Goal: Entertainment & Leisure: Consume media (video, audio)

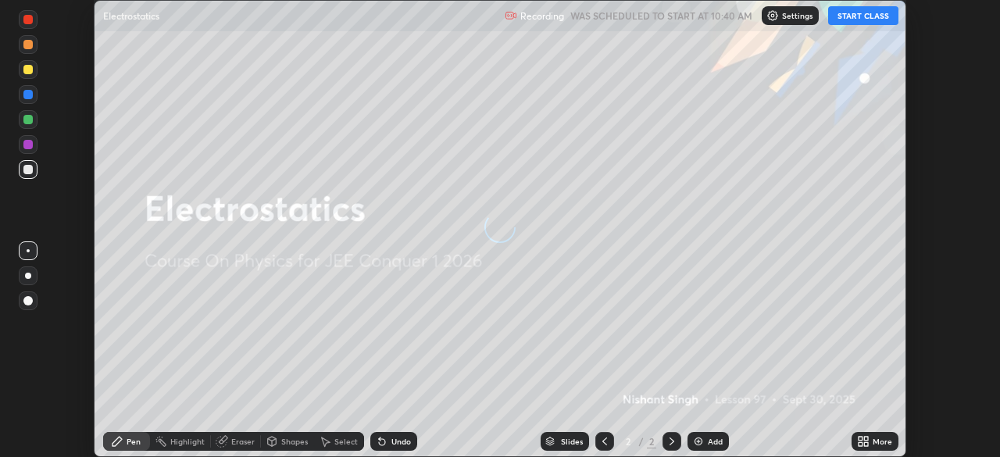
scroll to position [457, 999]
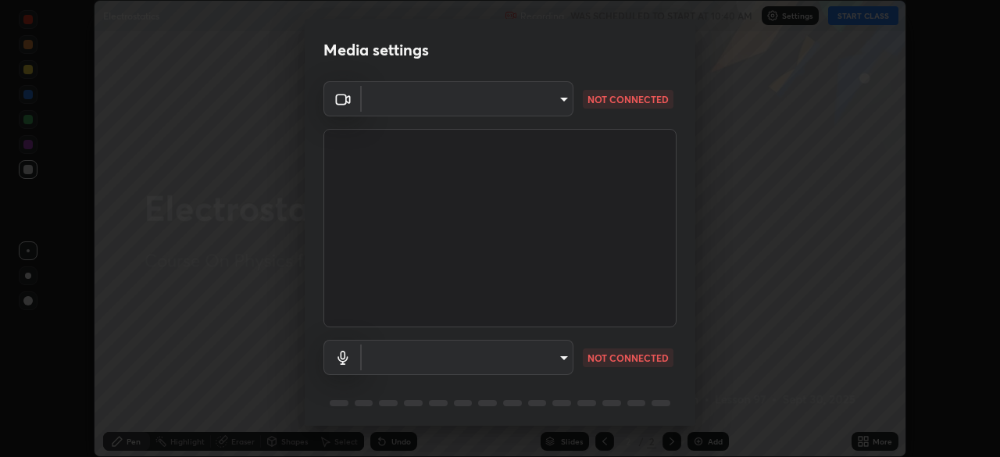
type input "fd1e0e9fb6796a04ad4a99ead98f311cbd7020853df89eb6f401102021a4f159"
type input "d24590e6c517ba72ca531aee25f86465ebf7f88df51e04c5676b53aceac347fe"
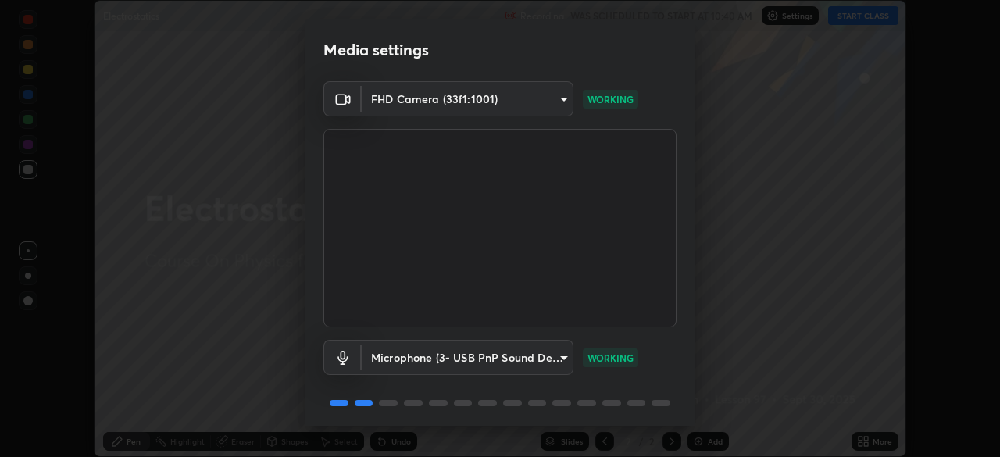
scroll to position [55, 0]
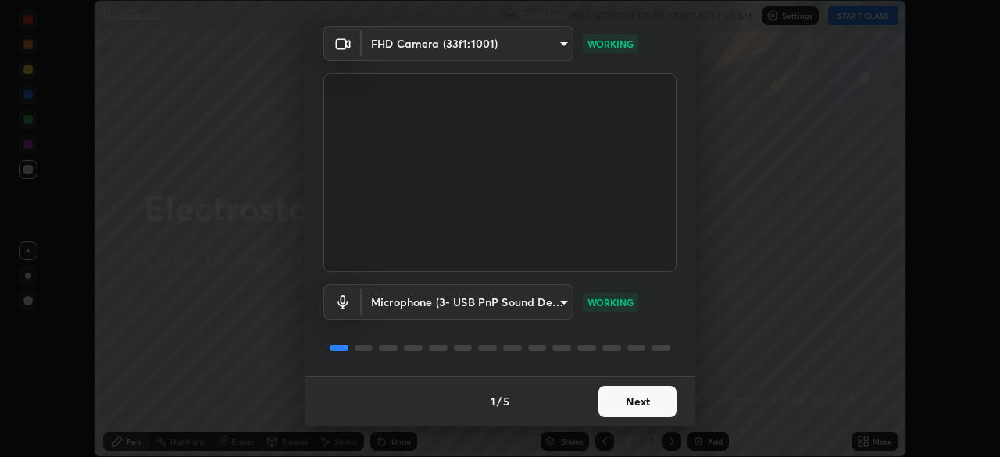
click at [646, 403] on button "Next" at bounding box center [637, 401] width 78 height 31
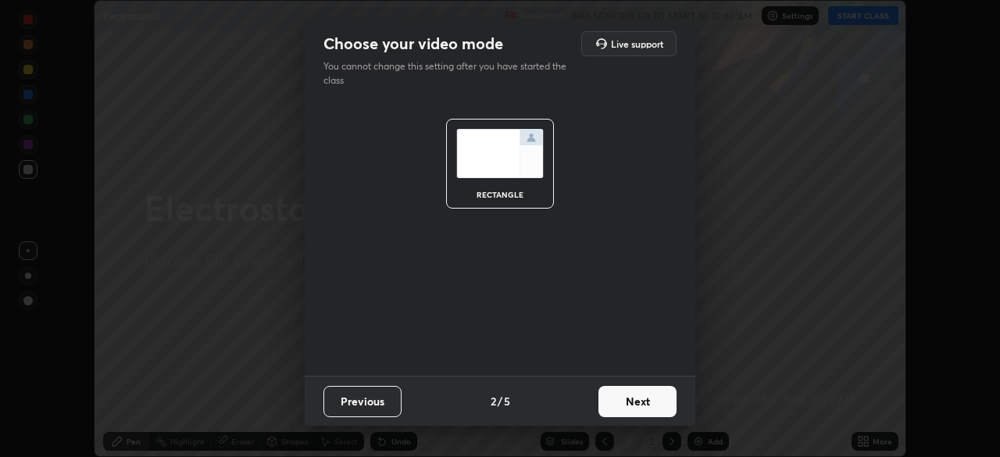
scroll to position [0, 0]
click at [645, 398] on button "Next" at bounding box center [637, 401] width 78 height 31
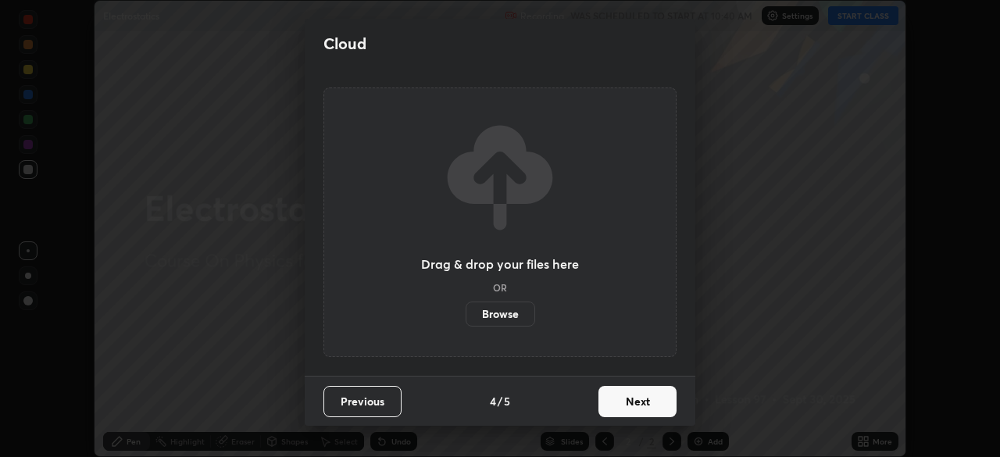
click at [645, 405] on button "Next" at bounding box center [637, 401] width 78 height 31
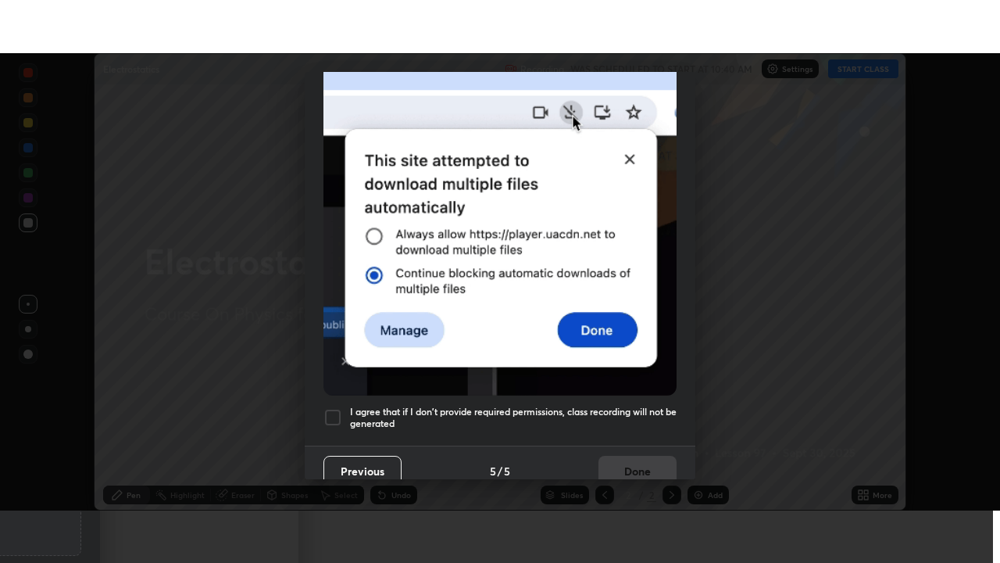
scroll to position [374, 0]
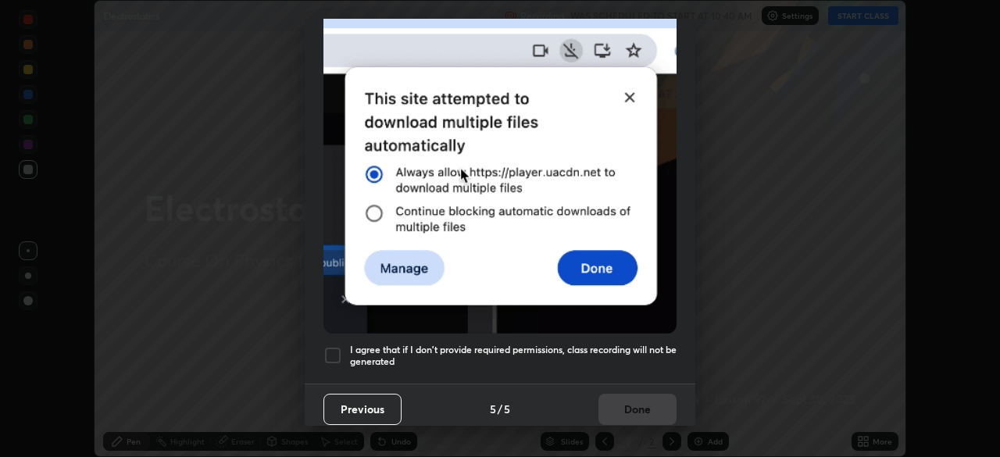
click at [636, 347] on h5 "I agree that if I don't provide required permissions, class recording will not …" at bounding box center [513, 356] width 327 height 24
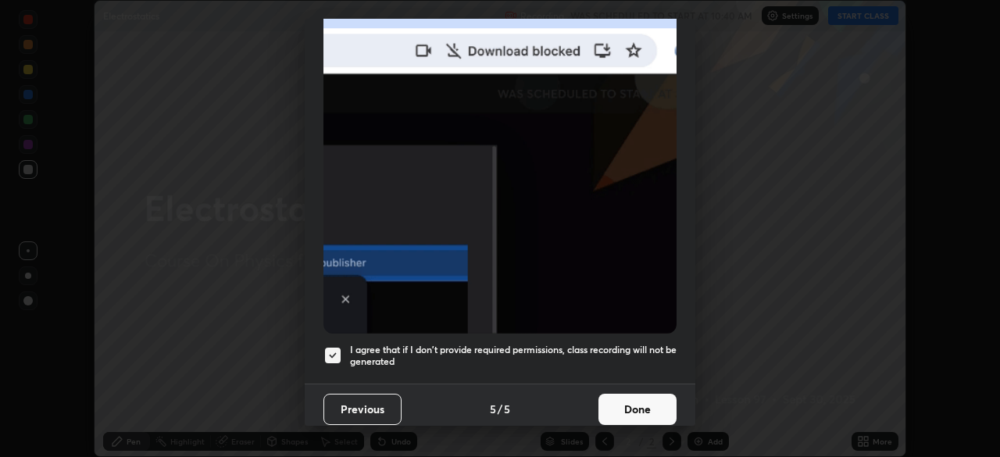
click at [654, 404] on button "Done" at bounding box center [637, 409] width 78 height 31
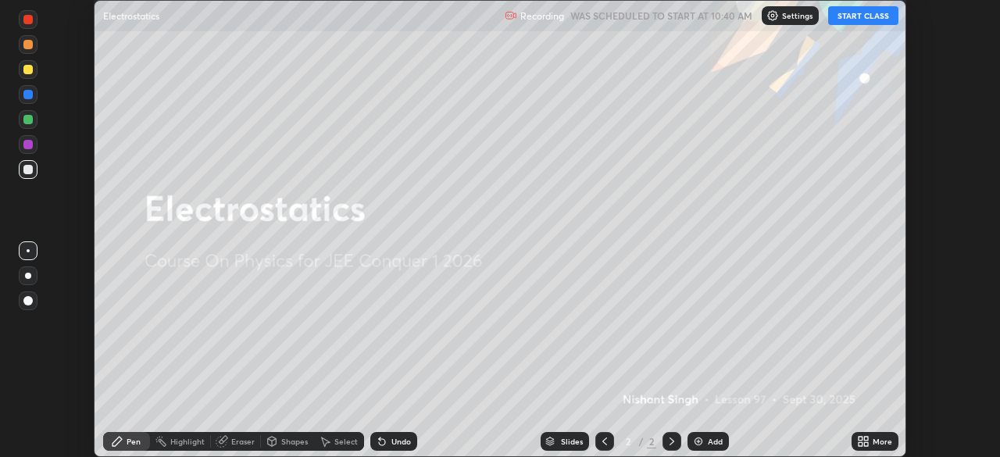
click at [853, 18] on button "START CLASS" at bounding box center [863, 15] width 70 height 19
click at [866, 444] on icon at bounding box center [866, 444] width 4 height 4
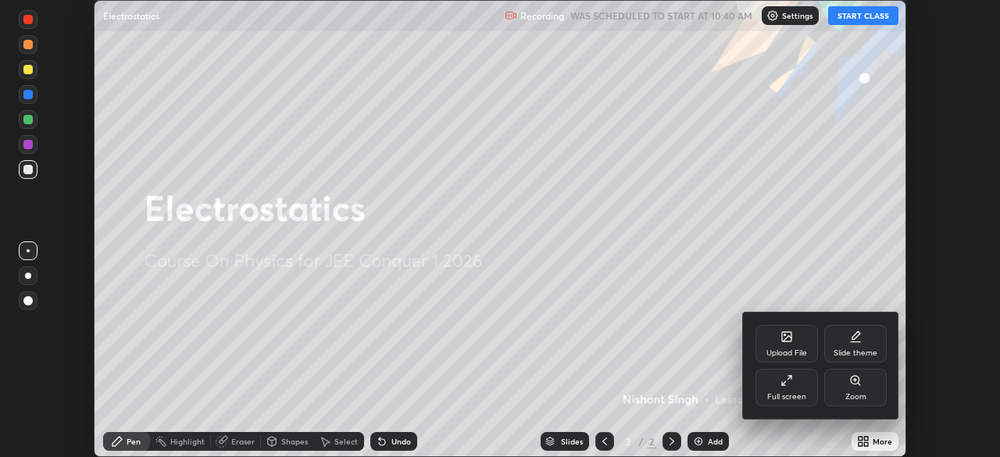
click at [792, 389] on div "Full screen" at bounding box center [786, 388] width 63 height 38
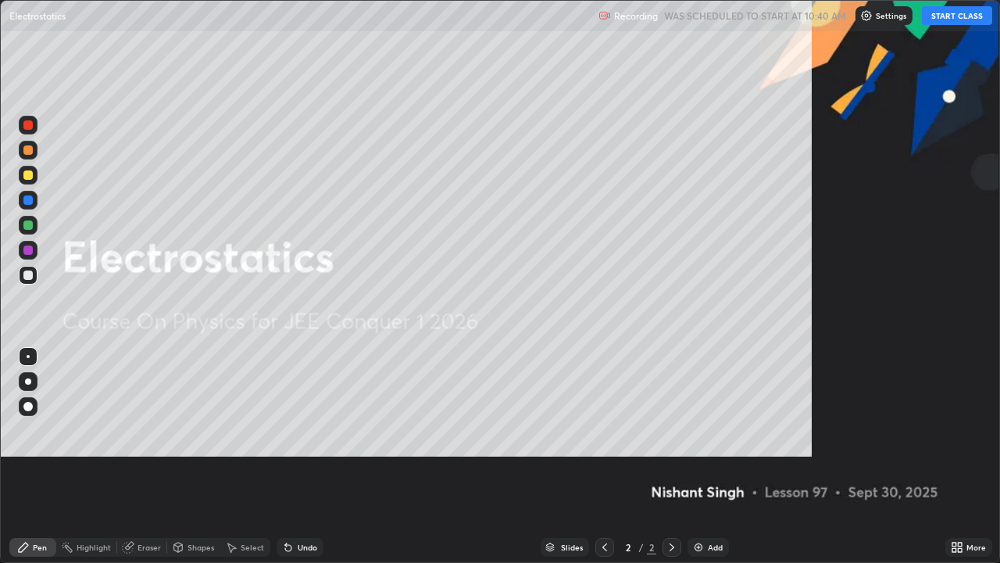
scroll to position [563, 1000]
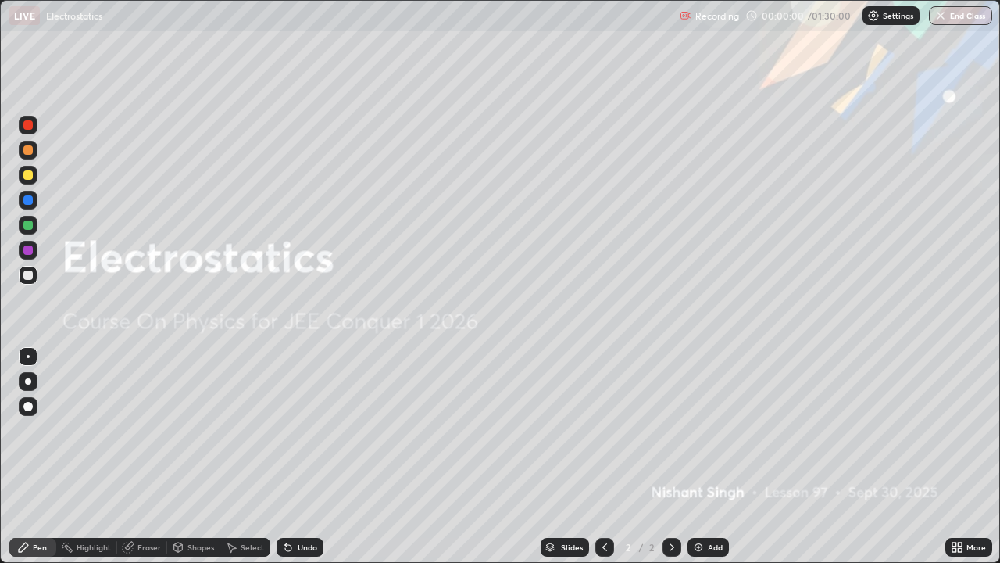
click at [709, 456] on div "Add" at bounding box center [715, 547] width 15 height 8
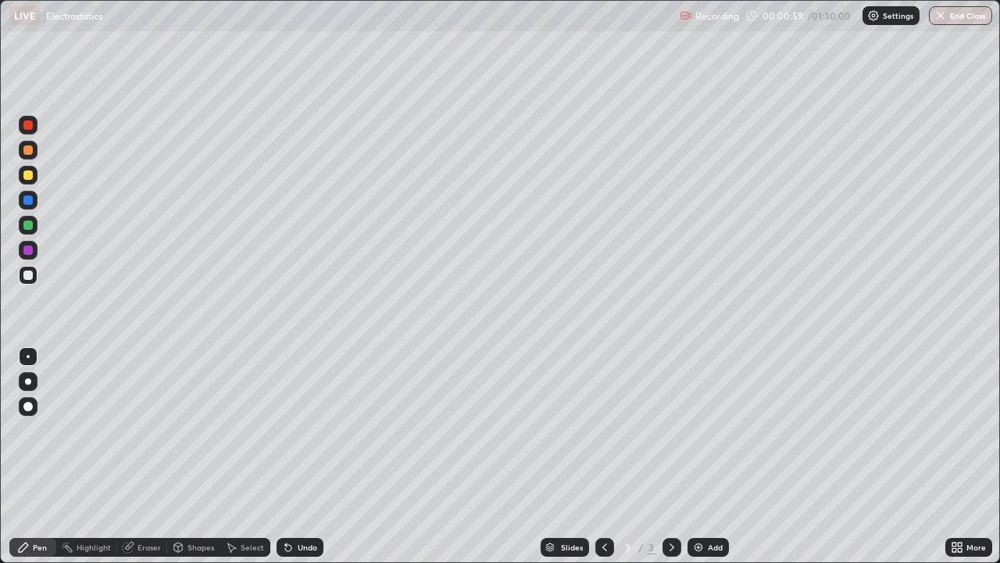
click at [29, 148] on div at bounding box center [27, 149] width 9 height 9
click at [31, 176] on div at bounding box center [27, 174] width 9 height 9
click at [29, 202] on div at bounding box center [27, 199] width 9 height 9
click at [29, 150] on div at bounding box center [27, 149] width 9 height 9
click at [31, 126] on div at bounding box center [27, 124] width 9 height 9
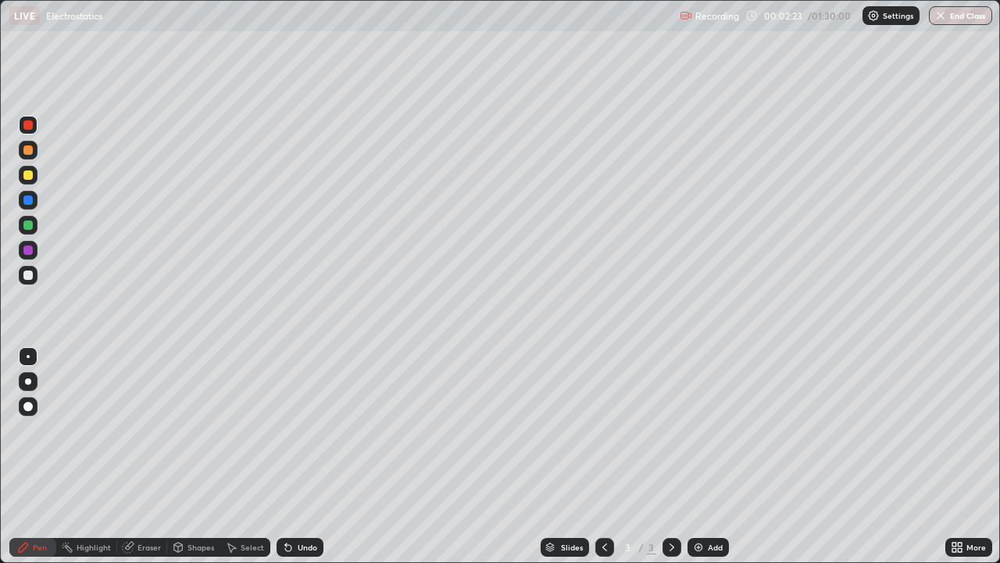
click at [28, 201] on div at bounding box center [27, 199] width 9 height 9
click at [29, 274] on div at bounding box center [27, 274] width 9 height 9
click at [28, 176] on div at bounding box center [27, 174] width 9 height 9
click at [29, 276] on div at bounding box center [27, 274] width 9 height 9
click at [669, 456] on icon at bounding box center [672, 547] width 13 height 13
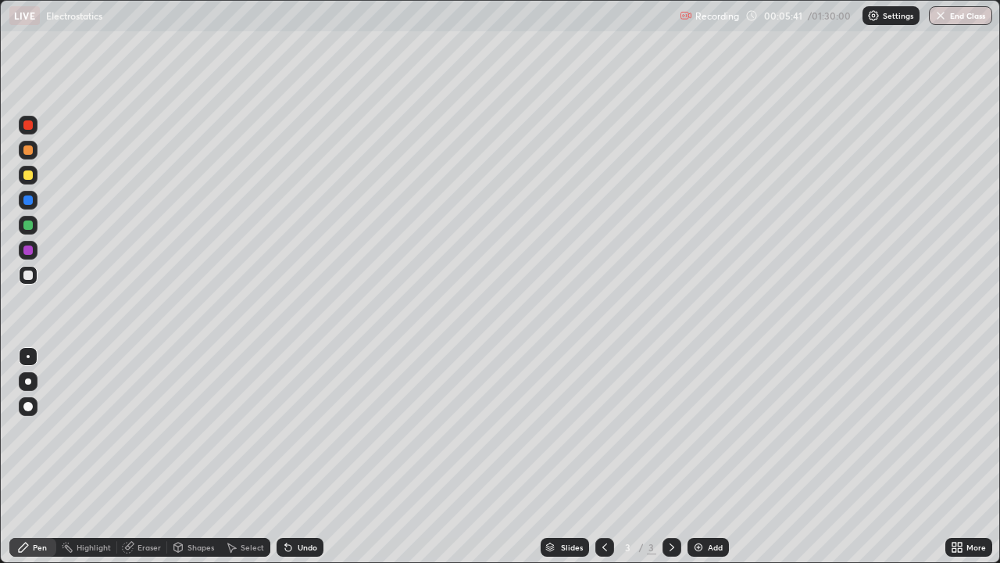
click at [698, 456] on img at bounding box center [698, 547] width 13 height 13
click at [603, 456] on icon at bounding box center [604, 547] width 13 height 13
click at [672, 456] on icon at bounding box center [672, 547] width 13 height 13
click at [28, 176] on div at bounding box center [27, 174] width 9 height 9
click at [31, 152] on div at bounding box center [27, 149] width 9 height 9
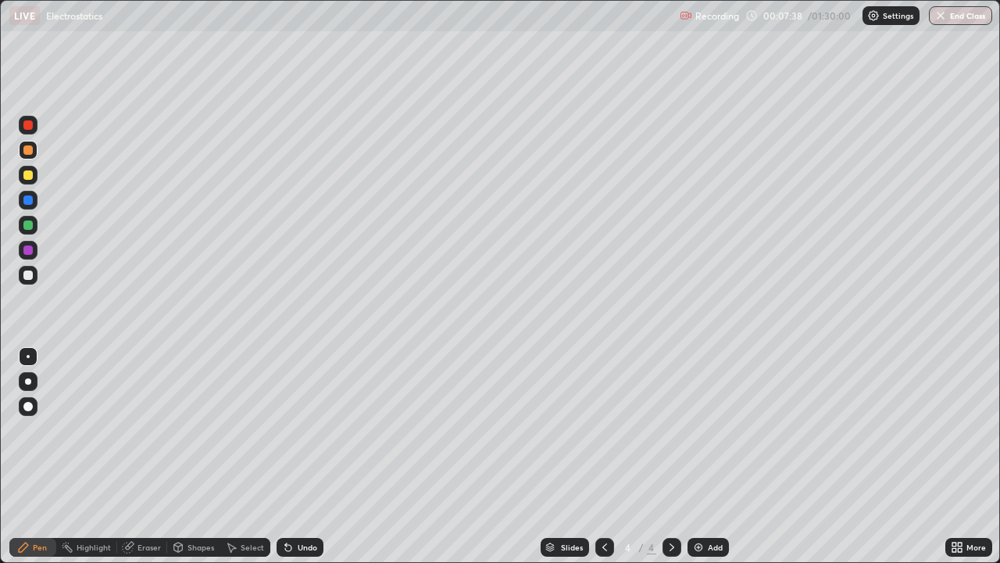
click at [31, 203] on div at bounding box center [27, 199] width 9 height 9
click at [32, 178] on div at bounding box center [28, 175] width 19 height 19
click at [28, 276] on div at bounding box center [27, 274] width 9 height 9
click at [26, 176] on div at bounding box center [27, 174] width 9 height 9
click at [32, 226] on div at bounding box center [27, 224] width 9 height 9
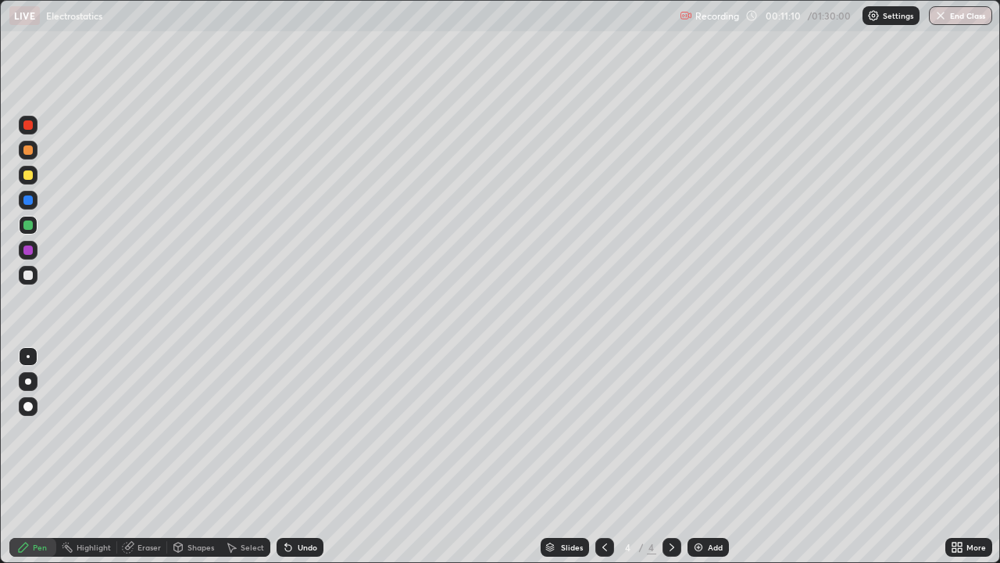
click at [30, 278] on div at bounding box center [27, 274] width 9 height 9
click at [670, 456] on icon at bounding box center [672, 547] width 13 height 13
click at [702, 456] on img at bounding box center [698, 547] width 13 height 13
click at [28, 176] on div at bounding box center [27, 174] width 9 height 9
click at [297, 456] on div "Undo" at bounding box center [300, 547] width 47 height 19
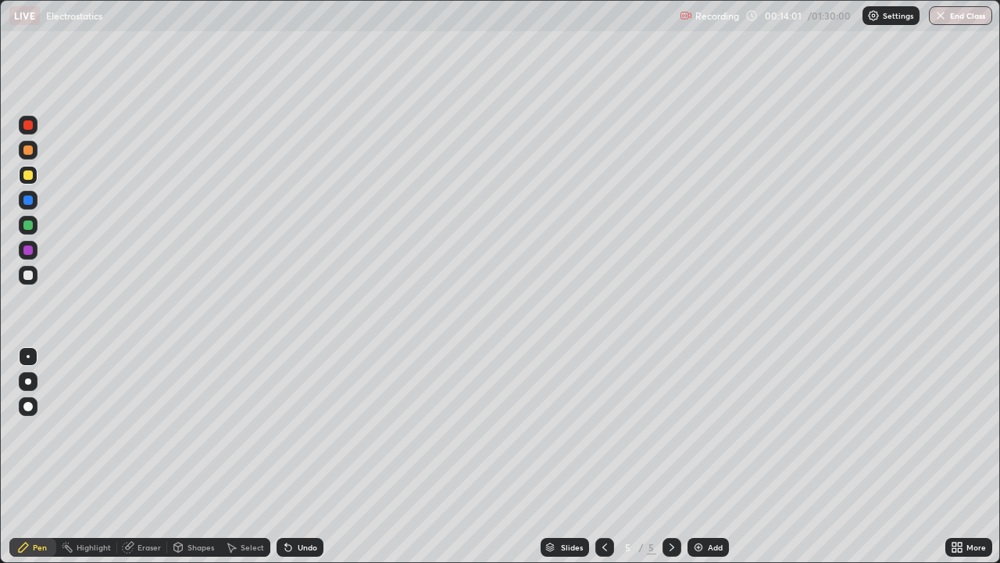
click at [294, 456] on div "Undo" at bounding box center [300, 547] width 47 height 19
click at [292, 456] on div "Undo" at bounding box center [300, 547] width 47 height 19
click at [296, 456] on div "Undo" at bounding box center [300, 547] width 47 height 19
click at [670, 456] on icon at bounding box center [672, 547] width 13 height 13
click at [703, 456] on div "Add" at bounding box center [708, 547] width 41 height 19
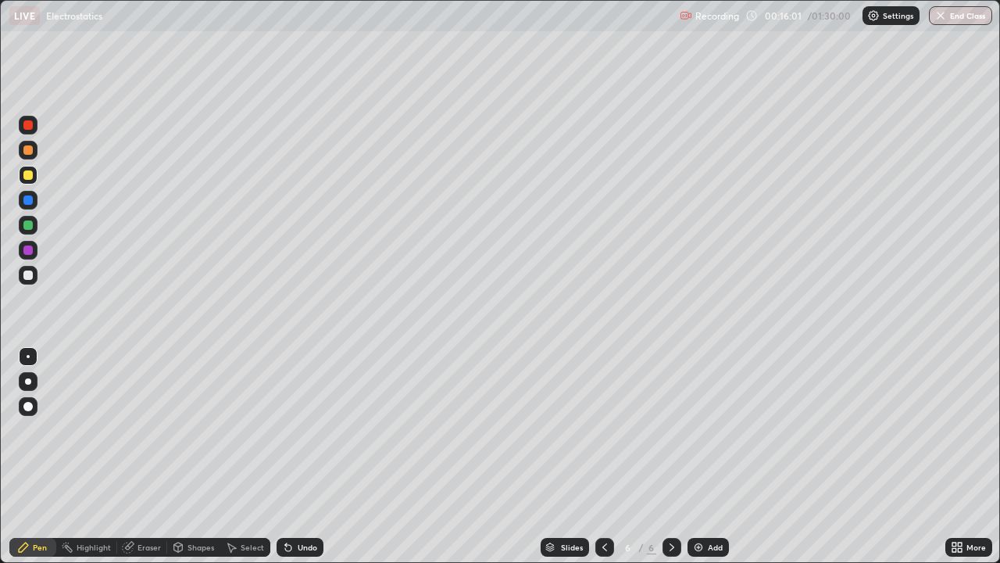
click at [29, 200] on div at bounding box center [27, 199] width 9 height 9
click at [28, 276] on div at bounding box center [27, 274] width 9 height 9
click at [299, 456] on div "Undo" at bounding box center [308, 547] width 20 height 8
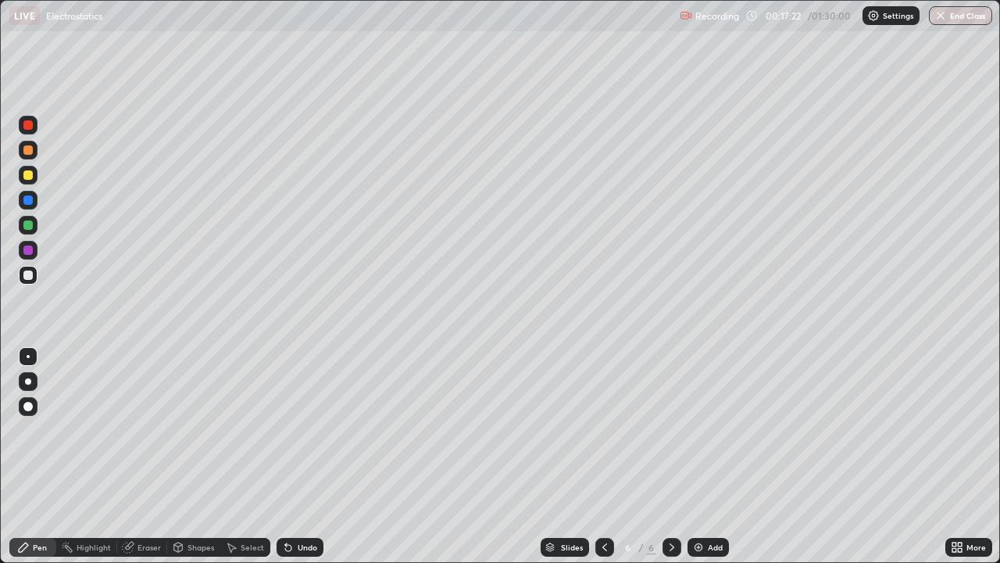
click at [295, 456] on div "Undo" at bounding box center [300, 547] width 47 height 19
click at [293, 456] on div "Undo" at bounding box center [300, 547] width 47 height 19
click at [670, 456] on icon at bounding box center [672, 547] width 13 height 13
click at [708, 456] on div "Add" at bounding box center [715, 547] width 15 height 8
click at [32, 175] on div at bounding box center [27, 174] width 9 height 9
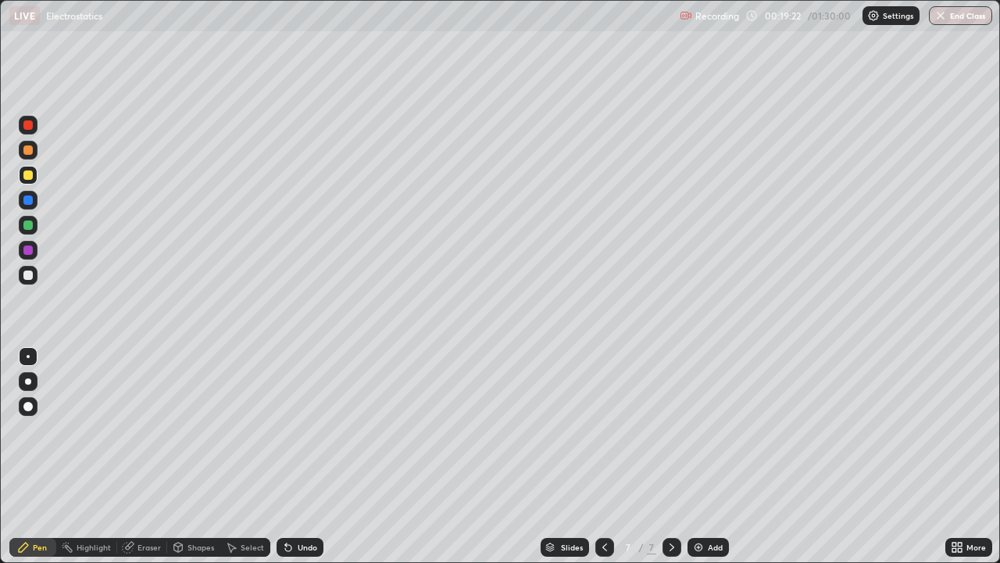
click at [29, 199] on div at bounding box center [27, 199] width 9 height 9
click at [28, 279] on div at bounding box center [27, 274] width 9 height 9
click at [669, 456] on icon at bounding box center [672, 547] width 13 height 13
click at [705, 456] on div "Add" at bounding box center [708, 547] width 41 height 19
click at [31, 201] on div at bounding box center [27, 199] width 9 height 9
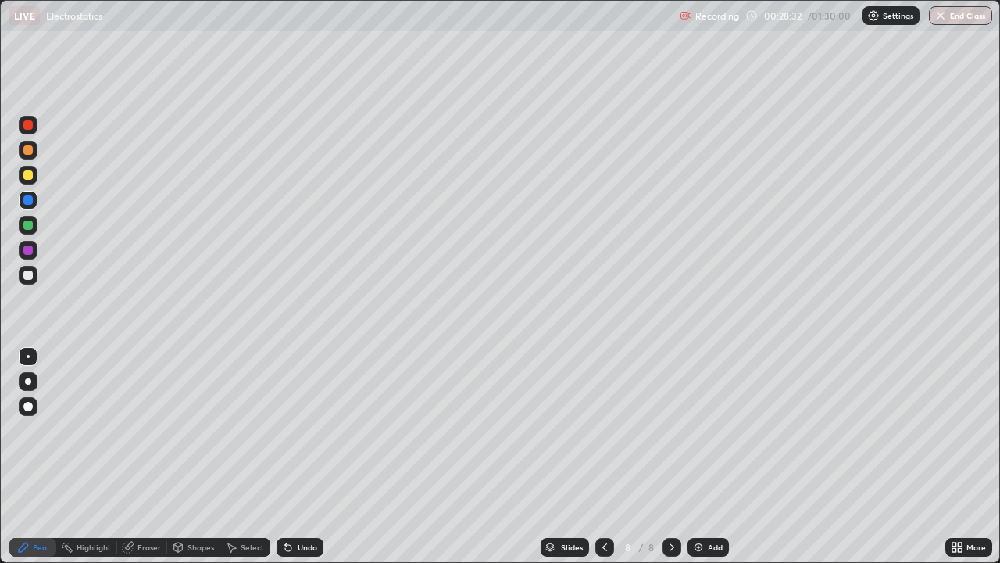
click at [672, 456] on icon at bounding box center [672, 547] width 13 height 13
click at [702, 456] on img at bounding box center [698, 547] width 13 height 13
click at [26, 273] on div at bounding box center [27, 274] width 9 height 9
click at [670, 456] on icon at bounding box center [672, 547] width 13 height 13
click at [701, 456] on img at bounding box center [698, 547] width 13 height 13
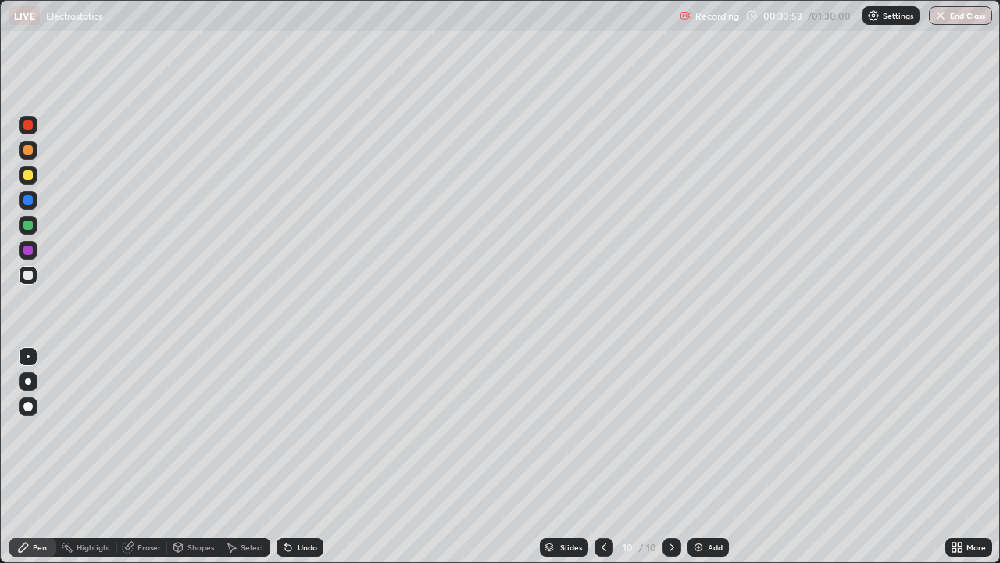
click at [24, 278] on div at bounding box center [27, 274] width 9 height 9
click at [672, 456] on icon at bounding box center [672, 547] width 13 height 13
click at [699, 456] on img at bounding box center [698, 547] width 13 height 13
click at [31, 149] on div at bounding box center [27, 149] width 9 height 9
click at [27, 175] on div at bounding box center [27, 174] width 9 height 9
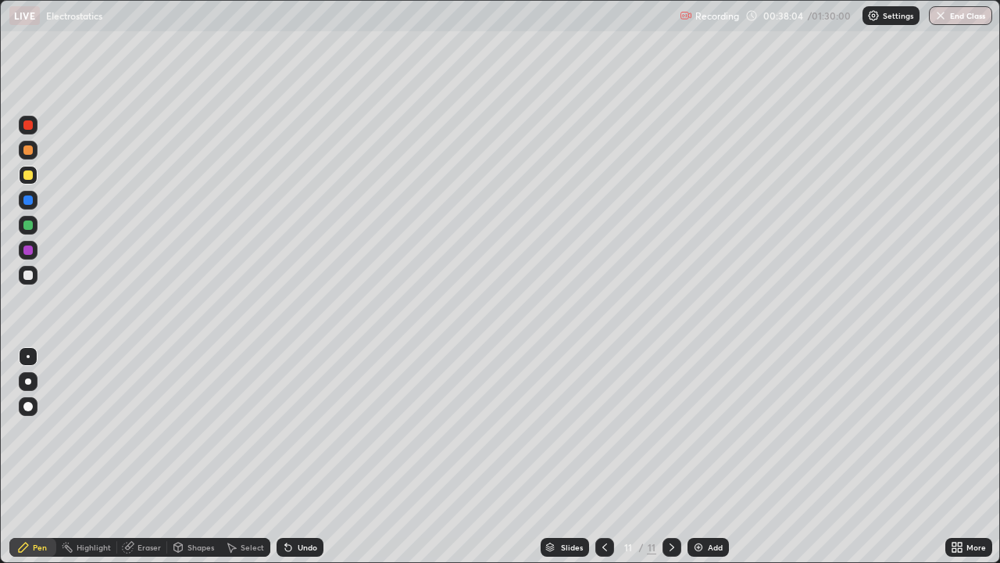
click at [28, 126] on div at bounding box center [27, 124] width 9 height 9
click at [35, 279] on div at bounding box center [28, 275] width 19 height 19
click at [670, 456] on icon at bounding box center [672, 547] width 5 height 8
click at [702, 456] on img at bounding box center [698, 547] width 13 height 13
click at [30, 177] on div at bounding box center [27, 174] width 9 height 9
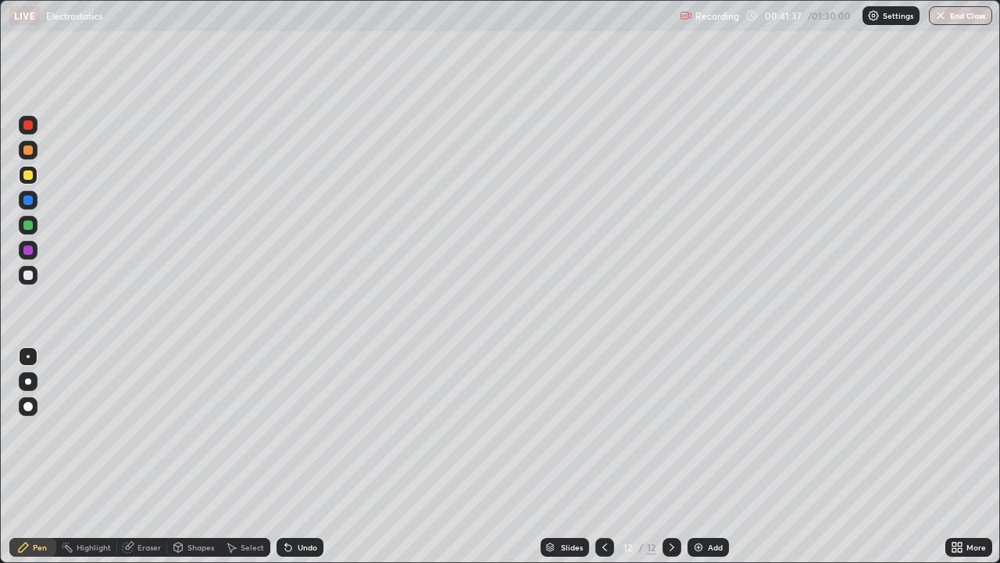
click at [29, 201] on div at bounding box center [27, 199] width 9 height 9
click at [30, 149] on div at bounding box center [27, 149] width 9 height 9
click at [31, 125] on div at bounding box center [27, 124] width 9 height 9
click at [28, 273] on div at bounding box center [27, 274] width 9 height 9
click at [701, 456] on img at bounding box center [698, 547] width 13 height 13
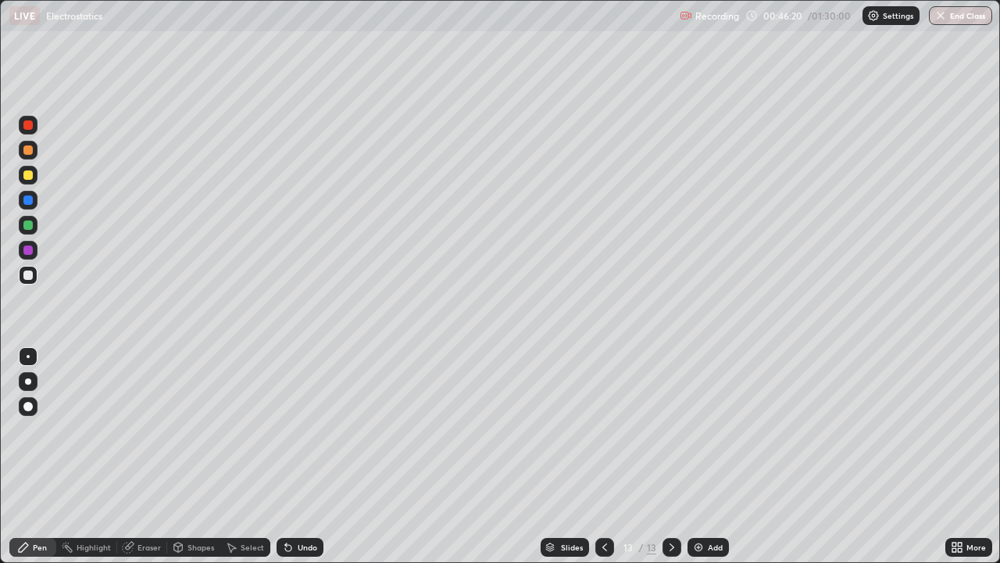
click at [30, 179] on div at bounding box center [27, 174] width 9 height 9
click at [30, 202] on div at bounding box center [27, 199] width 9 height 9
click at [29, 178] on div at bounding box center [27, 174] width 9 height 9
click at [30, 198] on div at bounding box center [27, 199] width 9 height 9
click at [704, 456] on div "Add" at bounding box center [708, 547] width 41 height 19
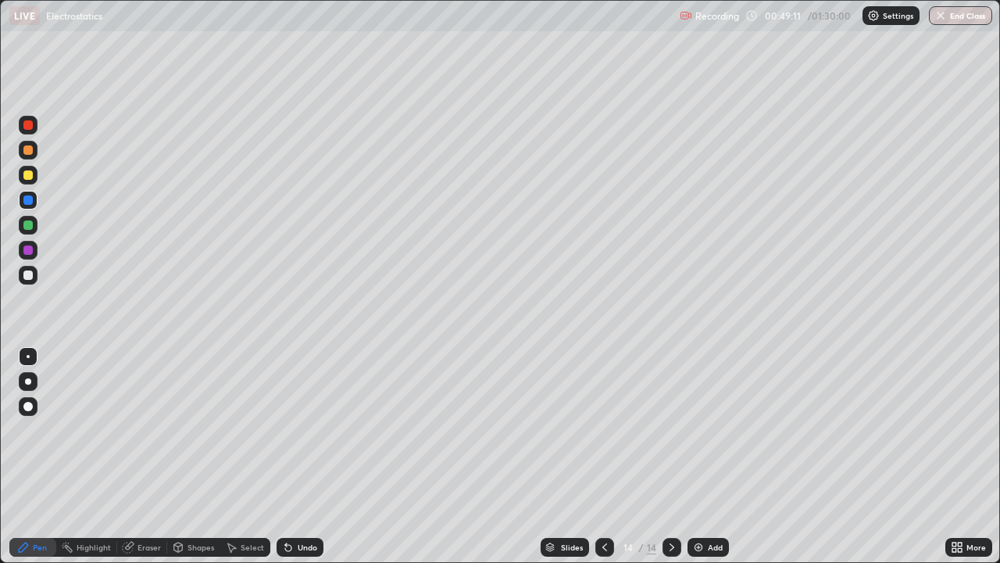
click at [30, 281] on div at bounding box center [28, 275] width 19 height 19
click at [29, 175] on div at bounding box center [27, 174] width 9 height 9
click at [28, 204] on div at bounding box center [27, 199] width 9 height 9
click at [23, 127] on div at bounding box center [27, 124] width 9 height 9
click at [670, 456] on icon at bounding box center [672, 547] width 13 height 13
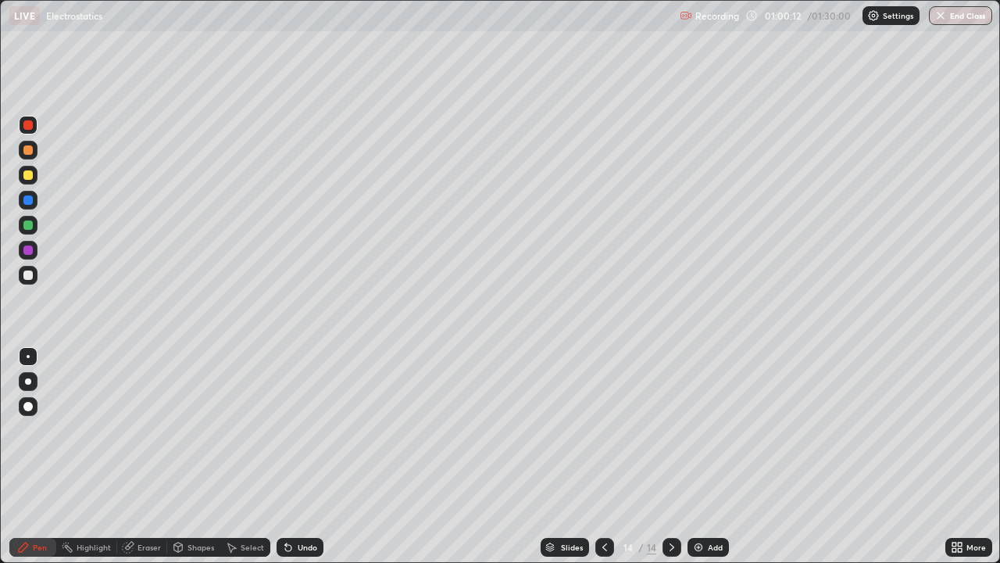
click at [713, 456] on div "Add" at bounding box center [715, 547] width 15 height 8
click at [30, 277] on div at bounding box center [27, 274] width 9 height 9
click at [88, 456] on div "Highlight" at bounding box center [94, 547] width 34 height 8
click at [27, 456] on icon at bounding box center [27, 494] width 3 height 3
click at [291, 456] on icon at bounding box center [288, 547] width 13 height 13
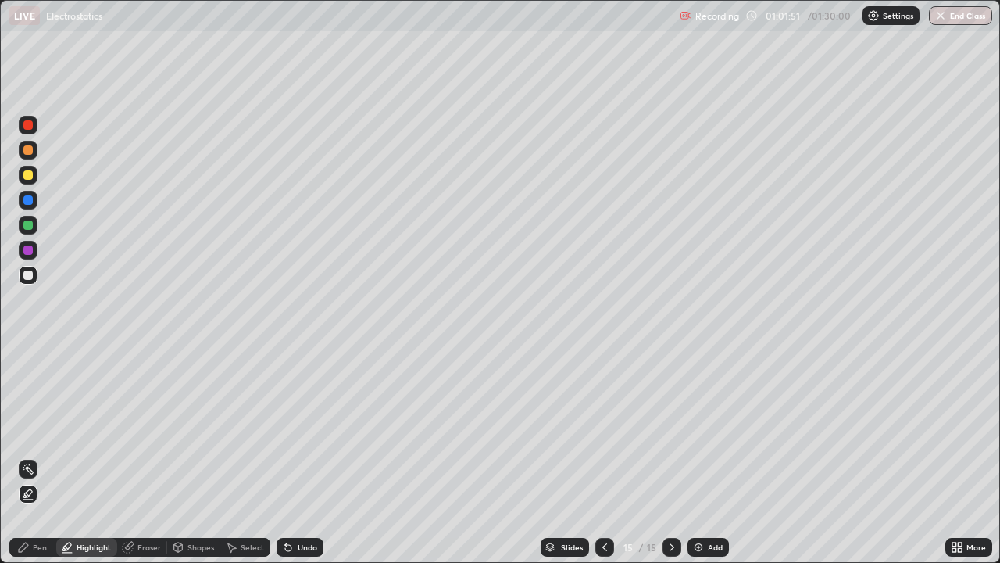
click at [29, 177] on div at bounding box center [27, 174] width 9 height 9
click at [291, 456] on icon at bounding box center [288, 547] width 13 height 13
click at [30, 456] on div "Pen" at bounding box center [32, 547] width 47 height 19
click at [29, 276] on div at bounding box center [27, 274] width 9 height 9
click at [30, 169] on div at bounding box center [28, 175] width 19 height 19
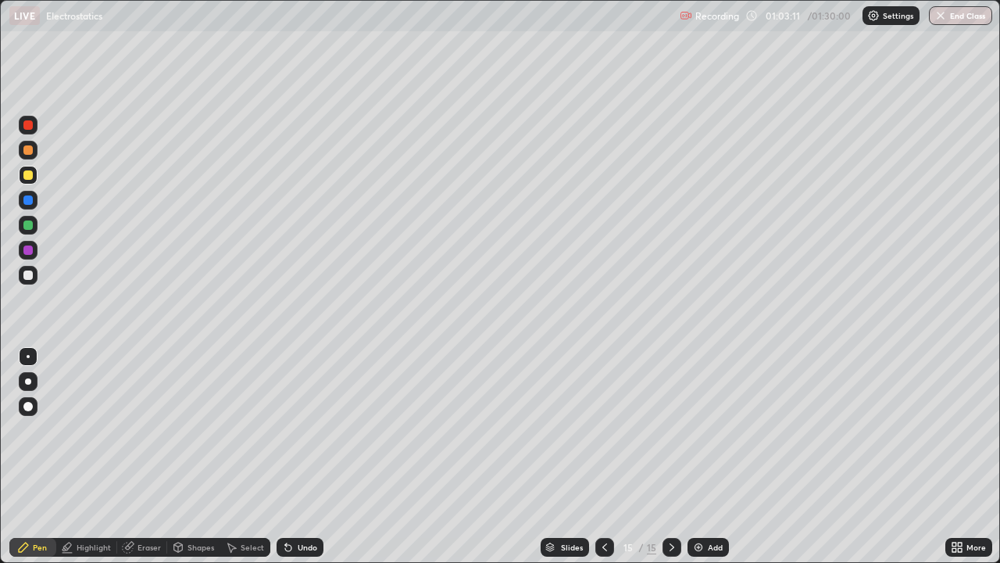
click at [304, 456] on div "Undo" at bounding box center [300, 547] width 47 height 19
click at [32, 279] on div at bounding box center [28, 275] width 19 height 19
click at [670, 456] on icon at bounding box center [672, 547] width 13 height 13
click at [705, 456] on div "Add" at bounding box center [708, 547] width 41 height 19
click at [27, 176] on div at bounding box center [27, 174] width 9 height 9
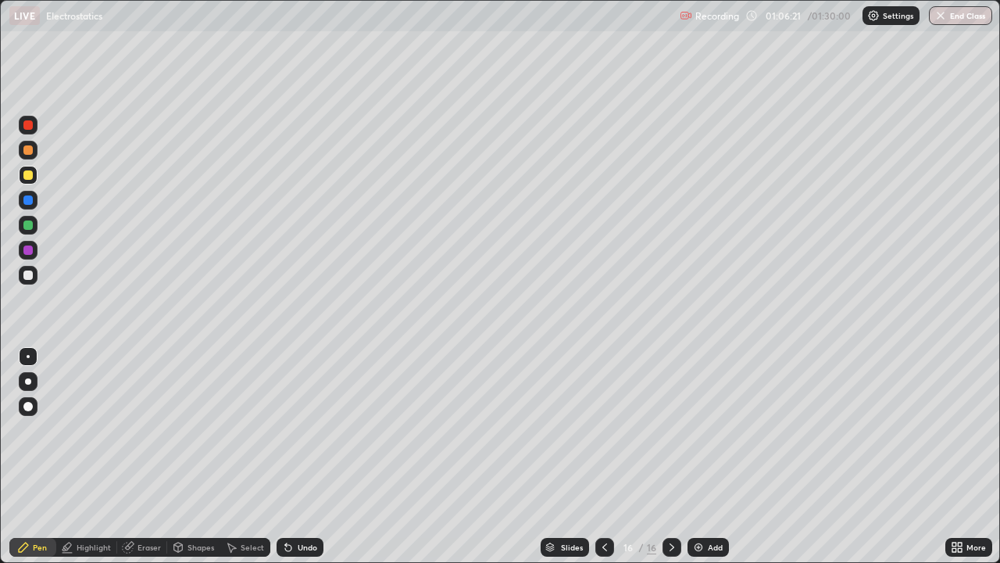
click at [31, 154] on div at bounding box center [28, 150] width 19 height 19
click at [25, 128] on div at bounding box center [27, 124] width 9 height 9
click at [29, 276] on div at bounding box center [27, 274] width 9 height 9
click at [669, 456] on icon at bounding box center [672, 547] width 13 height 13
click at [663, 456] on div at bounding box center [672, 547] width 19 height 19
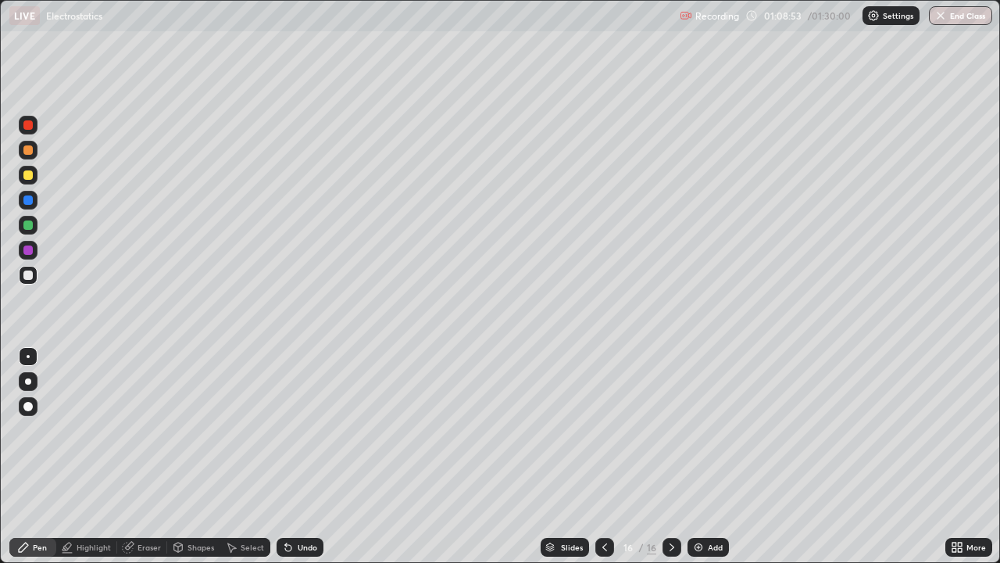
click at [705, 456] on div "Add" at bounding box center [708, 547] width 41 height 19
click at [27, 174] on div at bounding box center [27, 174] width 9 height 9
click at [28, 276] on div at bounding box center [27, 274] width 9 height 9
click at [670, 456] on icon at bounding box center [672, 547] width 13 height 13
click at [708, 456] on div "Add" at bounding box center [715, 547] width 15 height 8
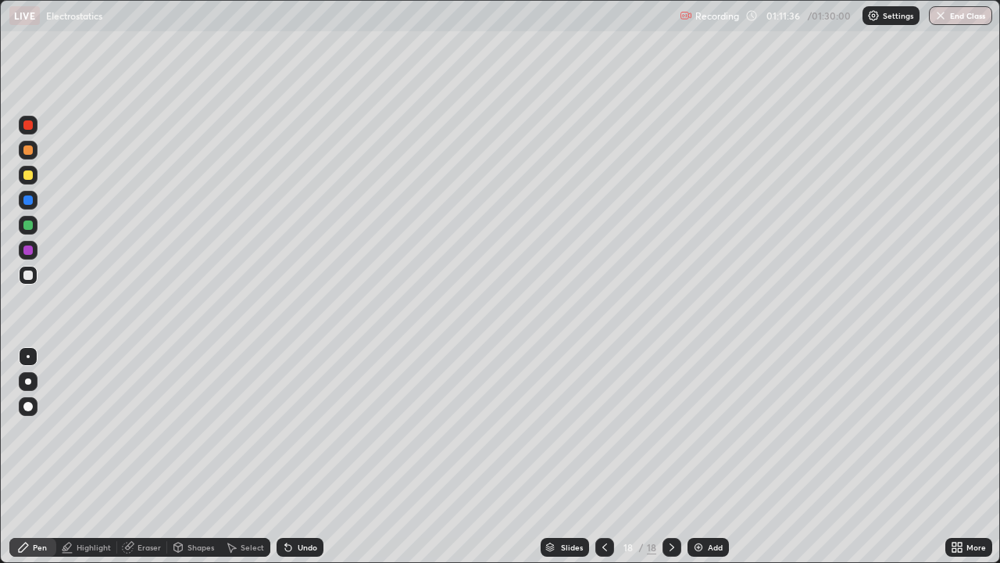
click at [191, 456] on div "Shapes" at bounding box center [193, 547] width 53 height 19
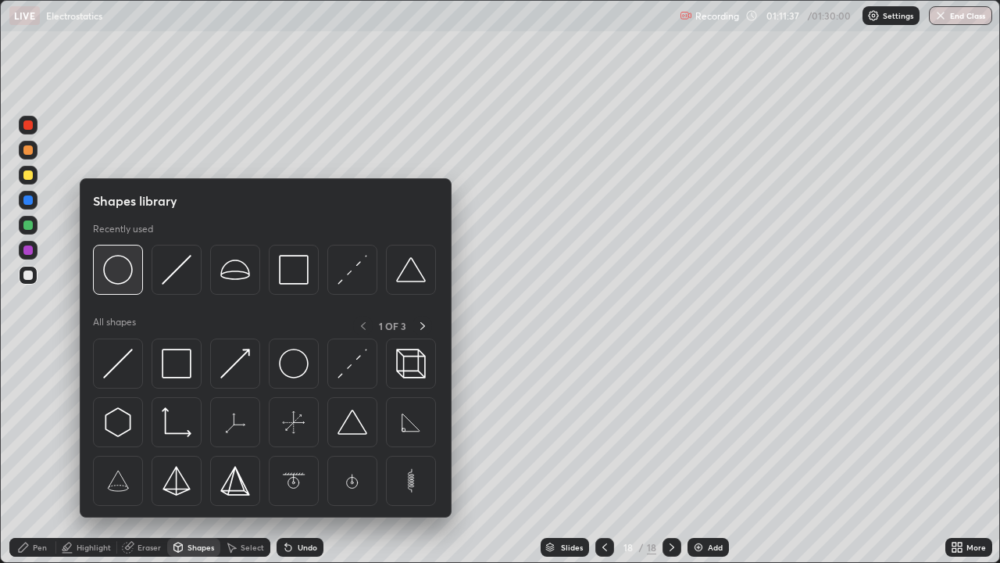
click at [118, 269] on img at bounding box center [118, 270] width 30 height 30
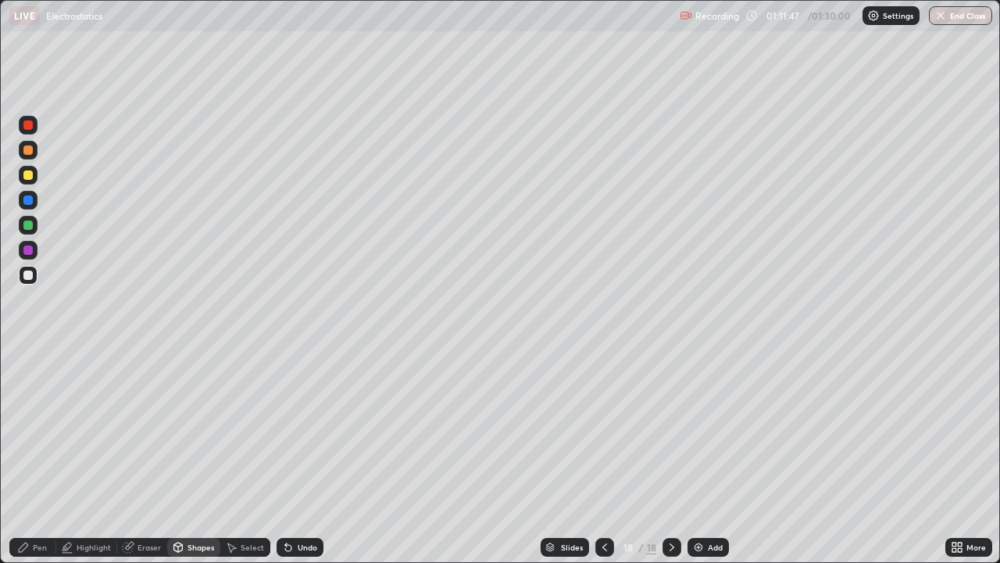
click at [30, 173] on div at bounding box center [27, 174] width 9 height 9
click at [195, 456] on div "Shapes" at bounding box center [201, 547] width 27 height 8
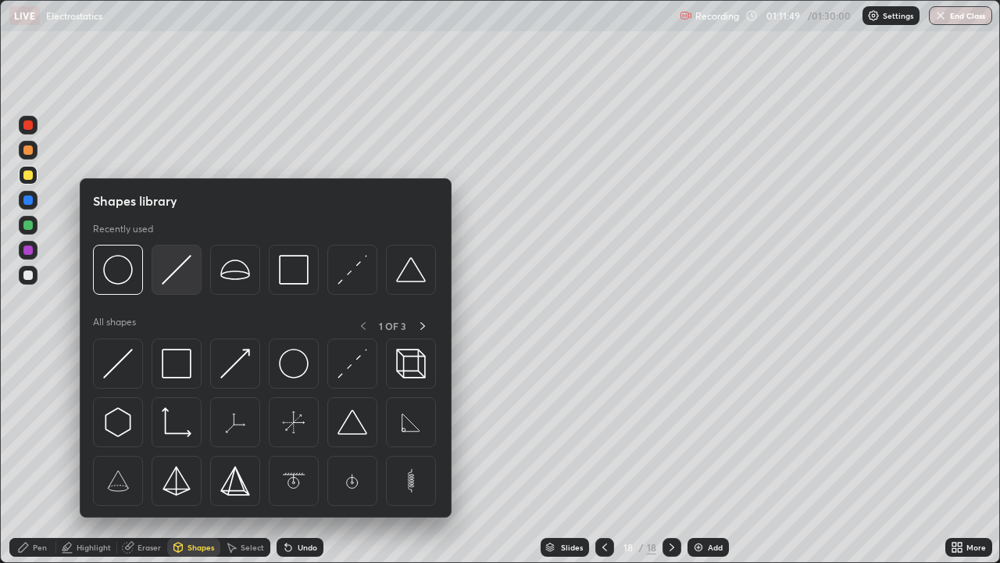
click at [181, 270] on img at bounding box center [177, 270] width 30 height 30
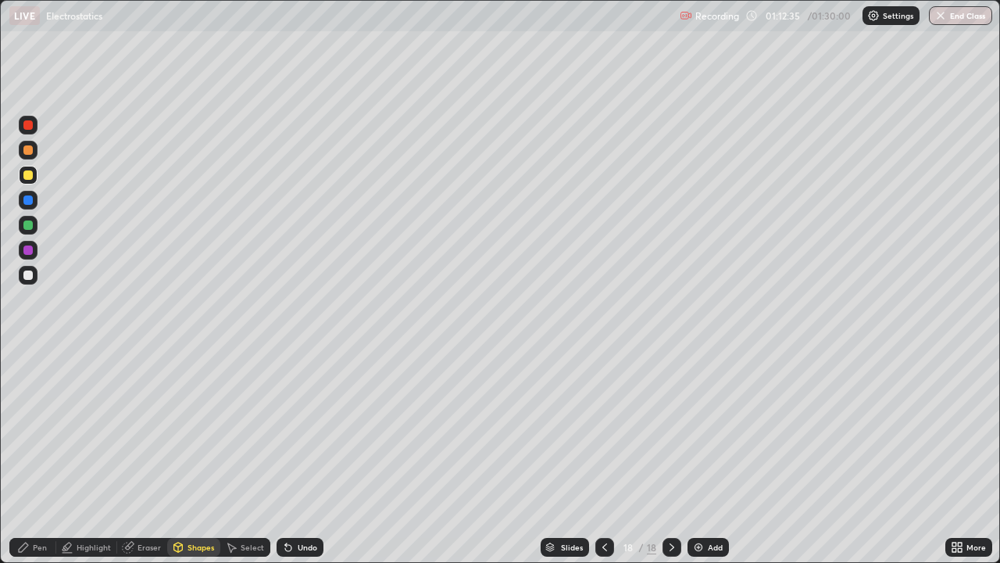
click at [32, 273] on div at bounding box center [27, 274] width 9 height 9
click at [41, 456] on div "Pen" at bounding box center [32, 547] width 47 height 19
click at [20, 130] on div at bounding box center [28, 125] width 19 height 19
click at [27, 125] on div at bounding box center [27, 124] width 9 height 9
click at [669, 456] on icon at bounding box center [672, 547] width 13 height 13
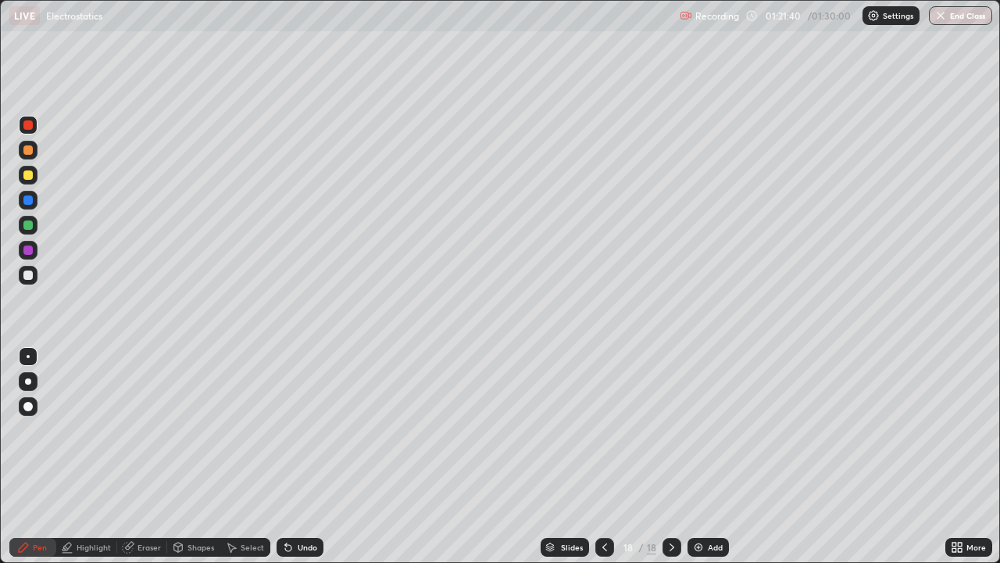
click at [700, 456] on div "Add" at bounding box center [708, 547] width 41 height 19
click at [195, 456] on div "Shapes" at bounding box center [201, 547] width 27 height 8
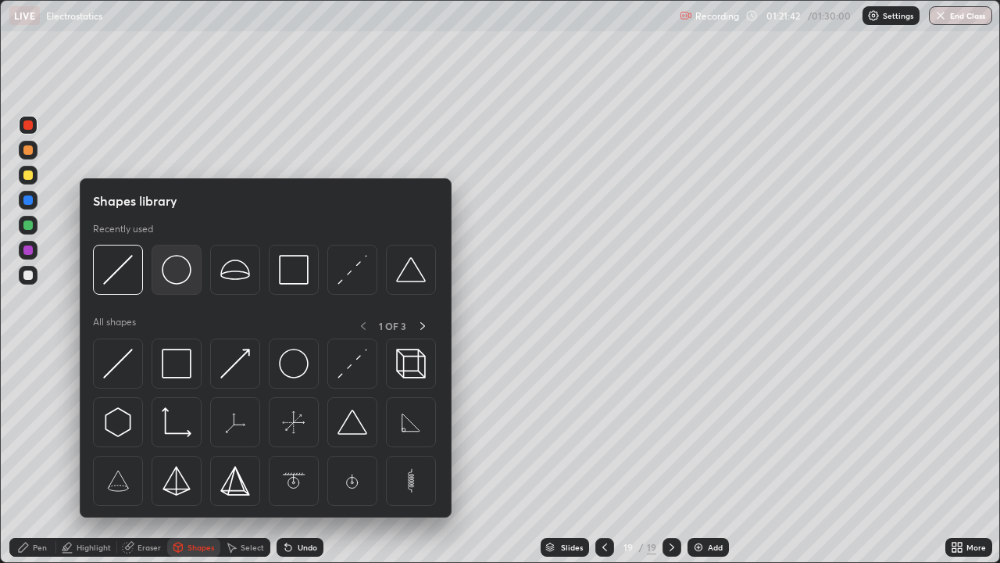
click at [180, 271] on img at bounding box center [177, 270] width 30 height 30
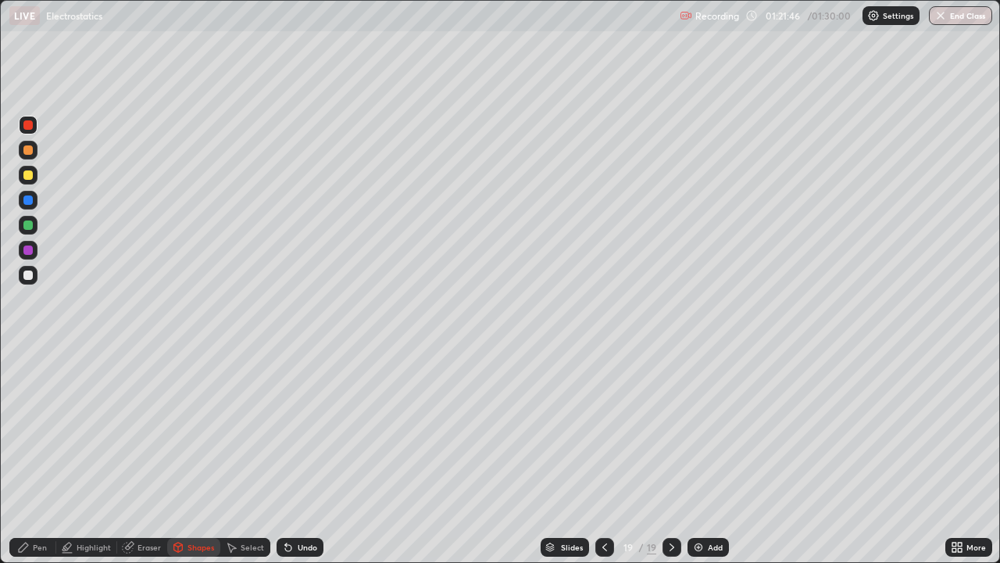
click at [291, 456] on div "Undo" at bounding box center [300, 547] width 47 height 19
click at [38, 456] on div "Pen" at bounding box center [40, 547] width 14 height 8
click at [32, 405] on div at bounding box center [27, 406] width 9 height 9
click at [195, 456] on div "Shapes" at bounding box center [201, 547] width 27 height 8
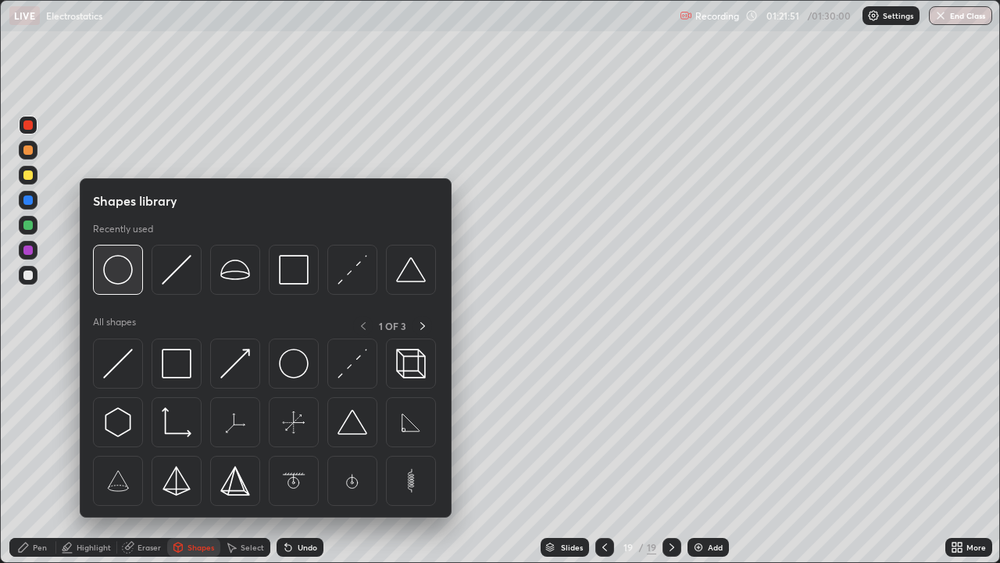
click at [127, 274] on img at bounding box center [118, 270] width 30 height 30
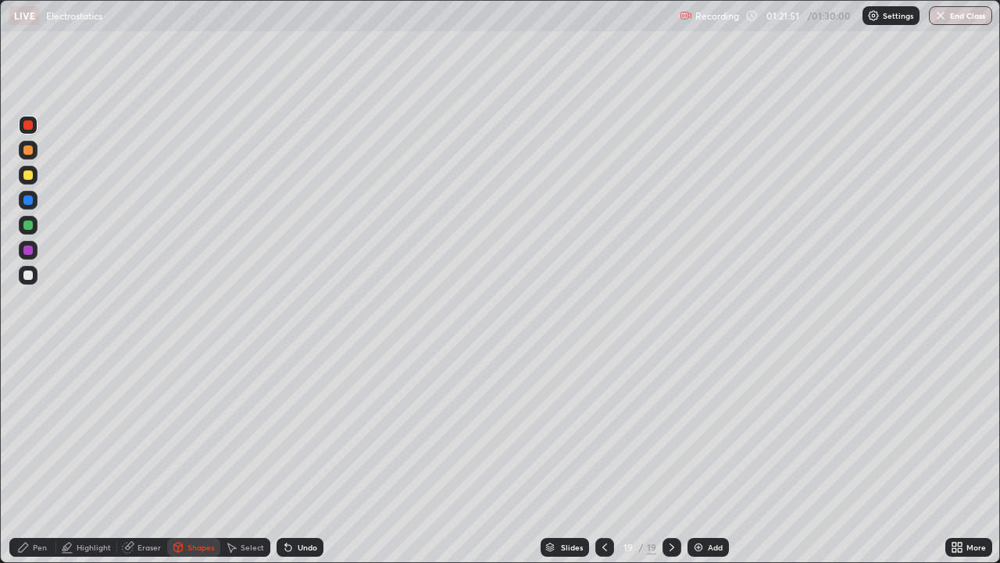
click at [34, 280] on div at bounding box center [28, 275] width 19 height 19
click at [34, 456] on div "Pen" at bounding box center [32, 547] width 47 height 19
click at [30, 177] on div at bounding box center [27, 174] width 9 height 9
click at [28, 356] on div at bounding box center [28, 356] width 3 height 3
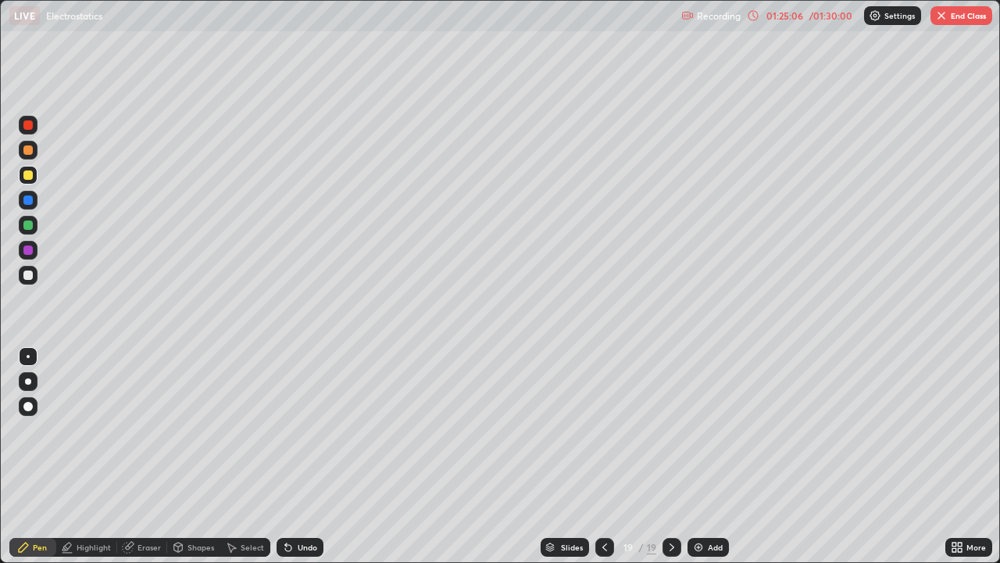
click at [28, 151] on div at bounding box center [27, 149] width 9 height 9
click at [298, 456] on div "Undo" at bounding box center [308, 547] width 20 height 8
click at [28, 205] on div at bounding box center [28, 200] width 19 height 19
click at [199, 456] on div "Shapes" at bounding box center [201, 547] width 27 height 8
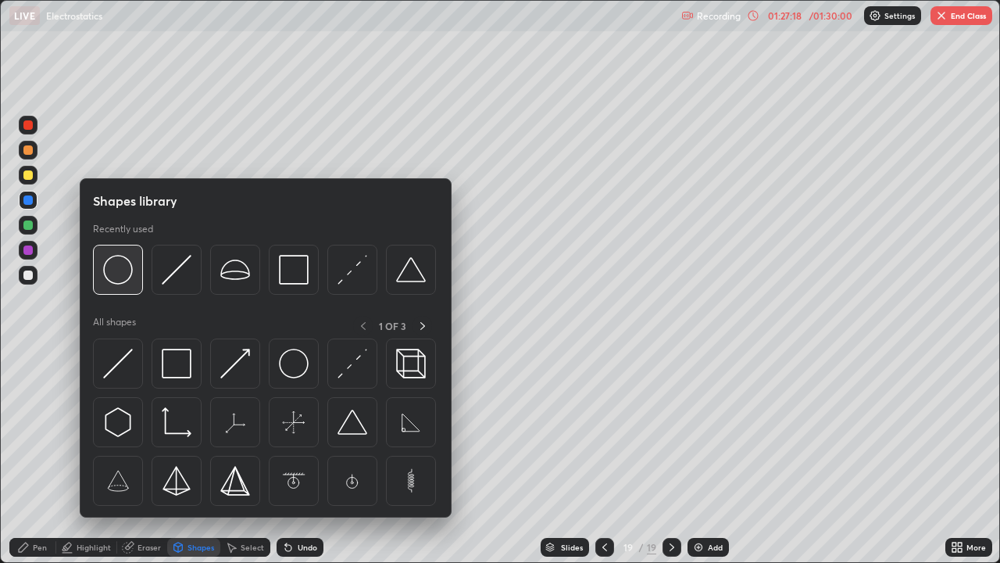
click at [123, 272] on img at bounding box center [118, 270] width 30 height 30
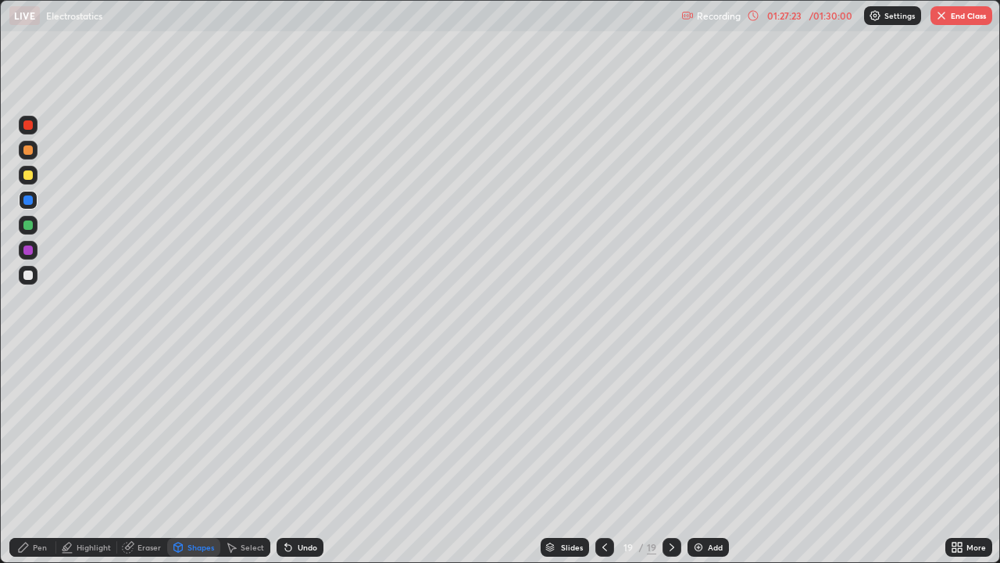
click at [299, 456] on div "Undo" at bounding box center [308, 547] width 20 height 8
click at [30, 456] on div "Pen" at bounding box center [32, 547] width 47 height 19
click at [26, 176] on div at bounding box center [27, 174] width 9 height 9
click at [964, 20] on button "End Class" at bounding box center [961, 15] width 62 height 19
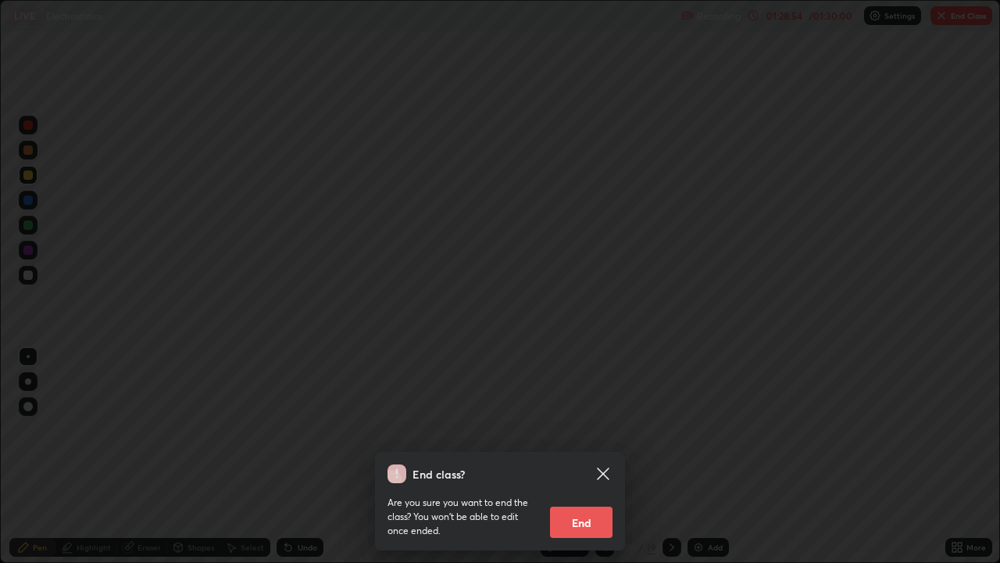
click at [584, 456] on button "End" at bounding box center [581, 521] width 63 height 31
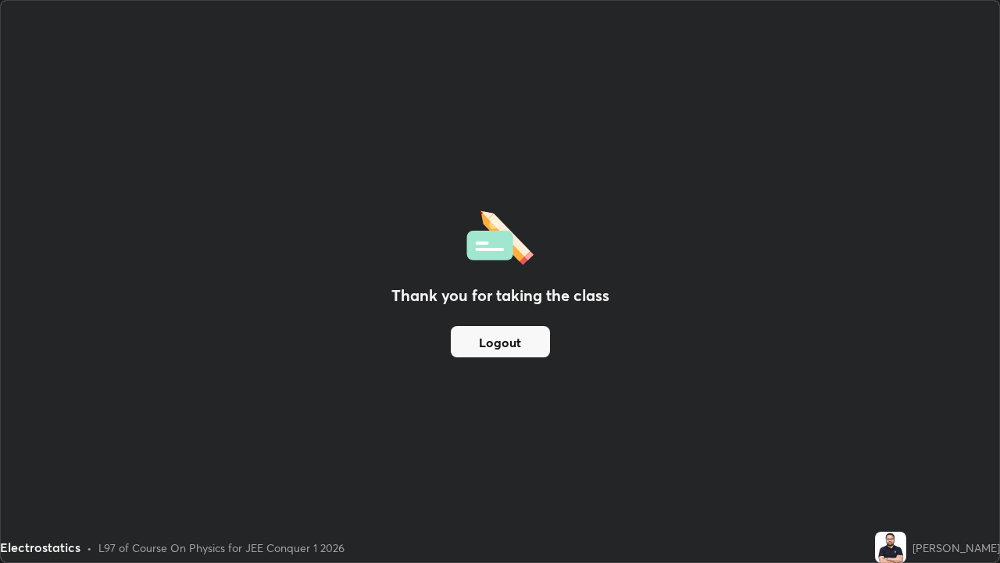
click at [515, 339] on button "Logout" at bounding box center [500, 341] width 99 height 31
